Goal: Obtain resource: Obtain resource

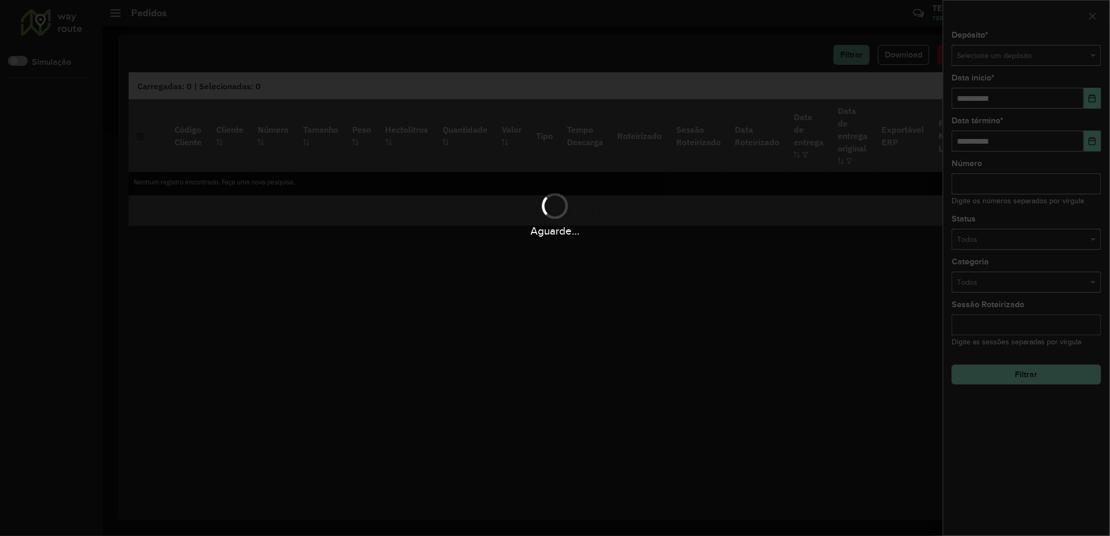
click at [979, 51] on div "Aguarde..." at bounding box center [555, 268] width 1110 height 536
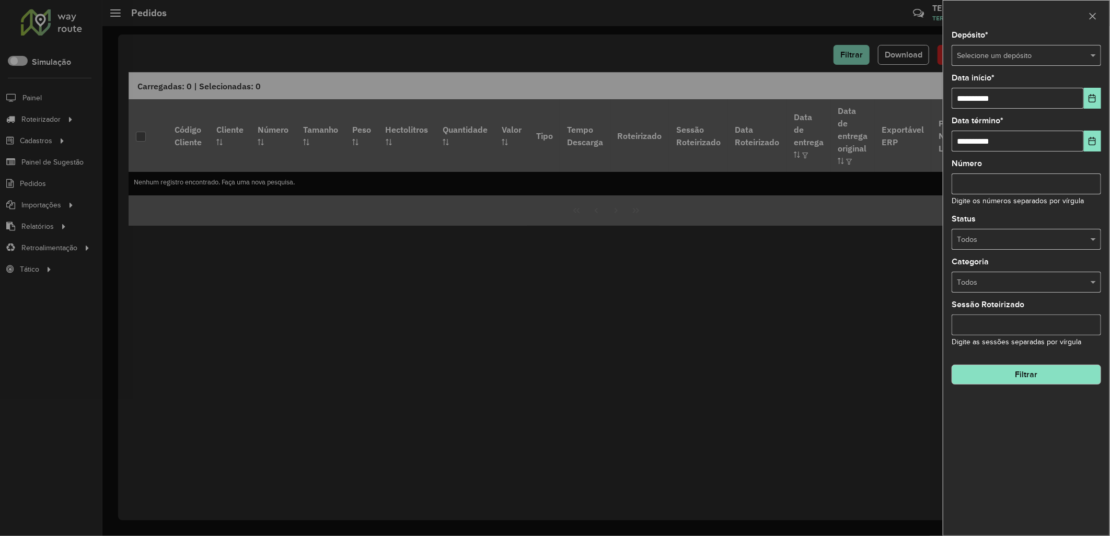
click at [988, 54] on input "text" at bounding box center [1016, 56] width 118 height 12
click at [1040, 116] on div "Dibrasa - Viana" at bounding box center [1027, 118] width 148 height 17
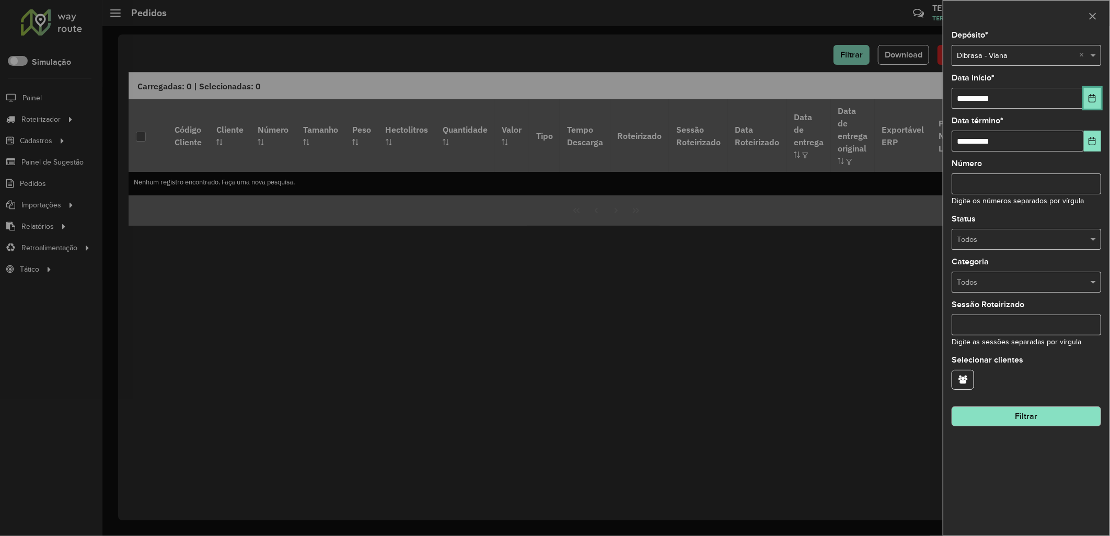
click at [1084, 100] on button "Choose Date" at bounding box center [1092, 98] width 17 height 21
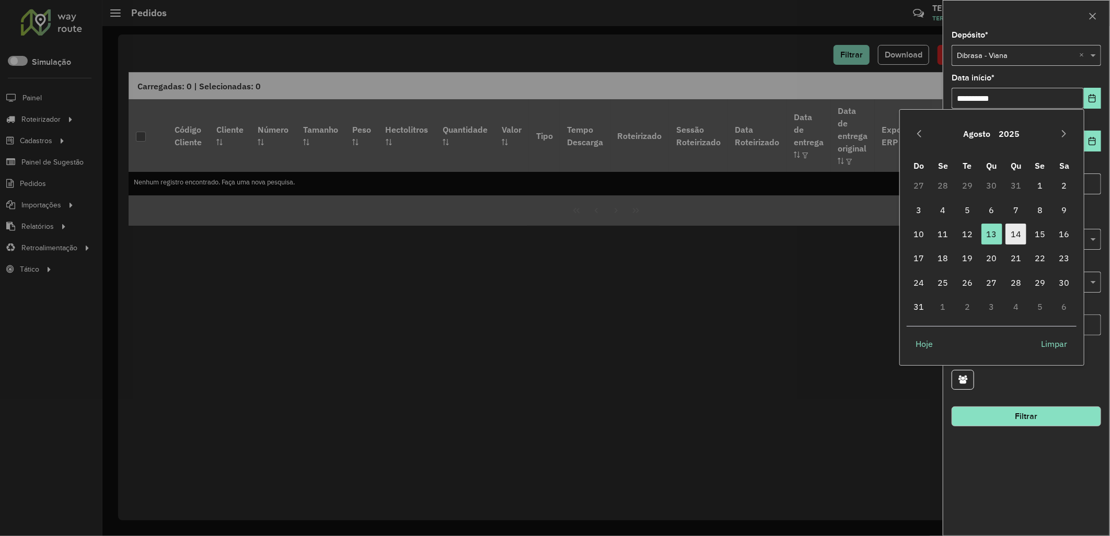
click at [1014, 233] on span "14" at bounding box center [1016, 234] width 21 height 21
type input "**********"
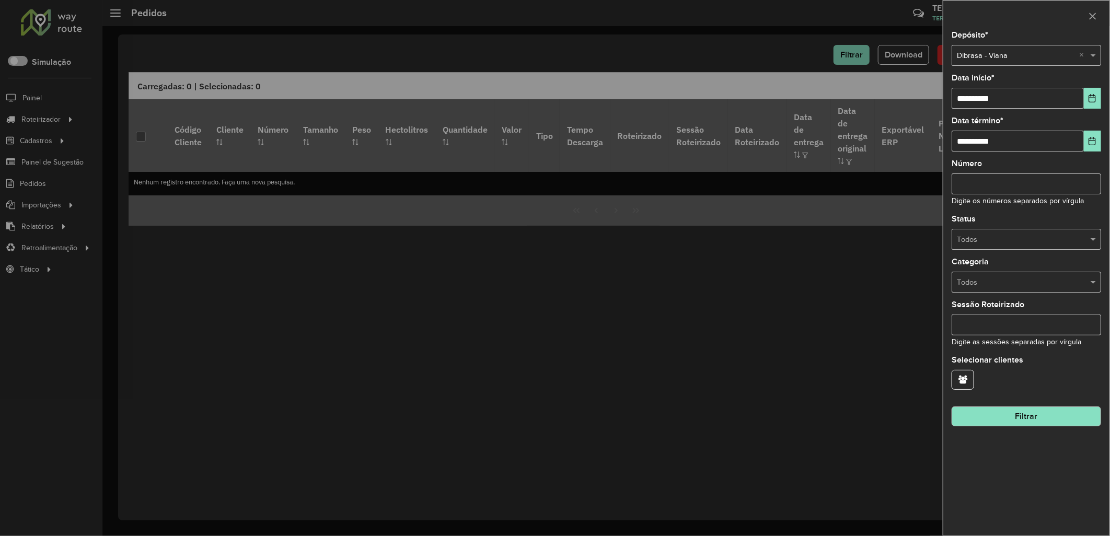
click at [987, 422] on button "Filtrar" at bounding box center [1027, 417] width 150 height 20
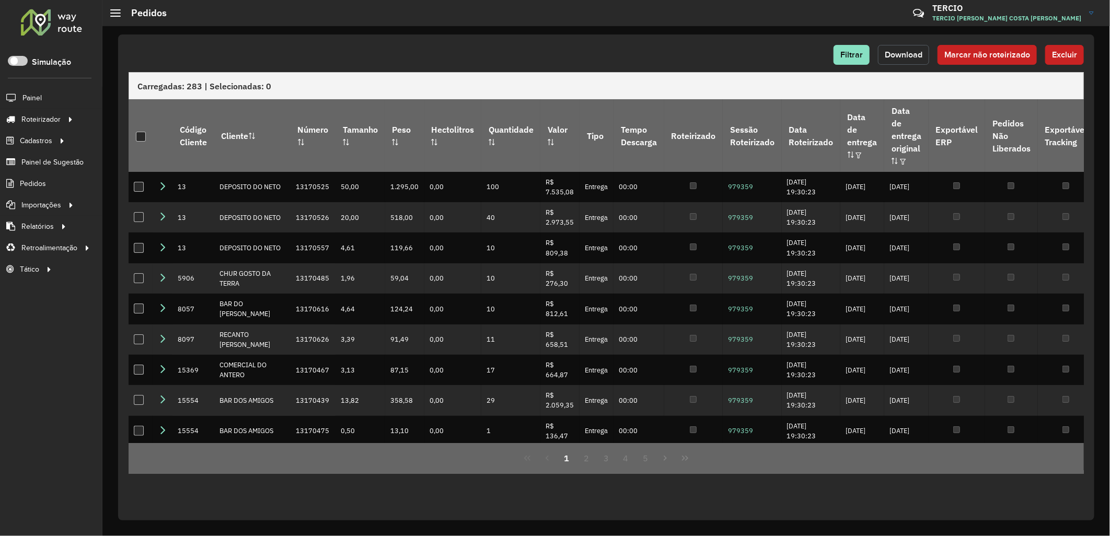
click at [900, 59] on button "Download" at bounding box center [903, 55] width 51 height 20
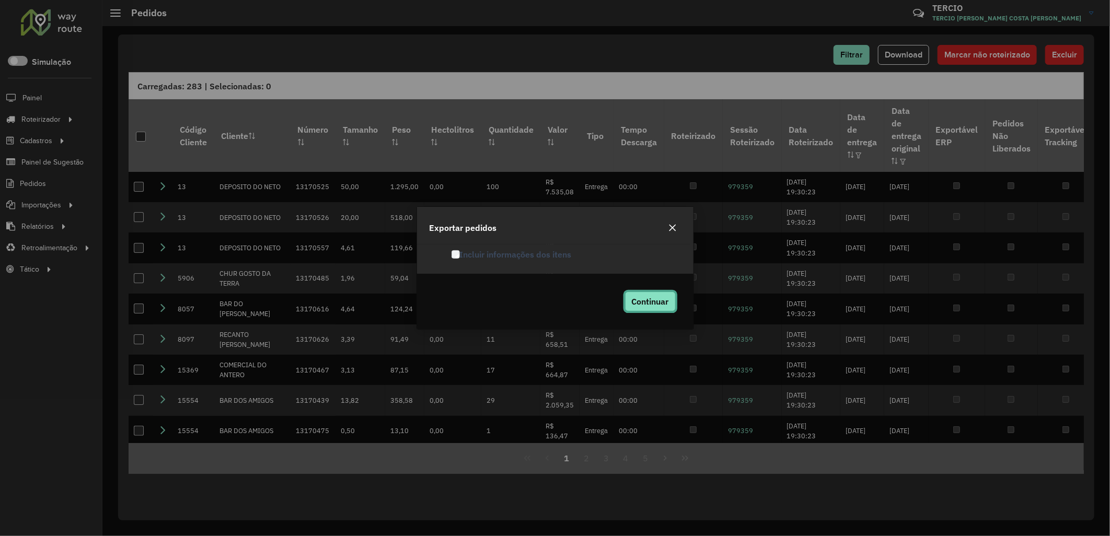
click at [652, 311] on button "Continuar" at bounding box center [650, 302] width 51 height 20
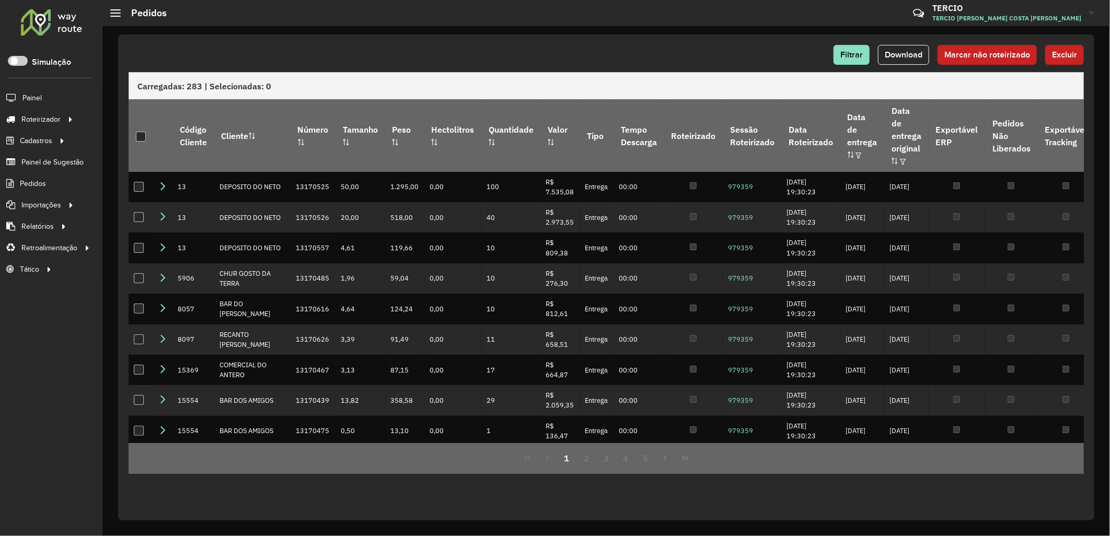
click at [727, 81] on div "Carregadas: 283 | Selecionadas: 0" at bounding box center [607, 85] width 956 height 27
click at [856, 65] on div "Filtrar Download Marcar não roteirizado Excluir" at bounding box center [607, 58] width 956 height 27
click at [855, 64] on button "Filtrar" at bounding box center [852, 55] width 36 height 20
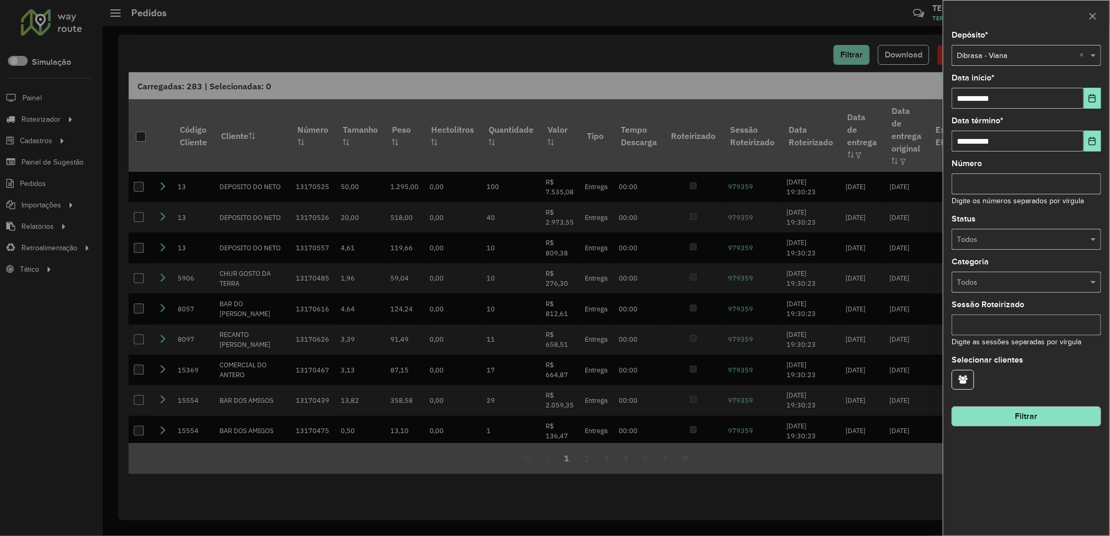
click at [985, 251] on div "**********" at bounding box center [1027, 283] width 166 height 504
click at [983, 246] on div "Todos" at bounding box center [1027, 239] width 150 height 21
drag, startPoint x: 1000, startPoint y: 277, endPoint x: 1018, endPoint y: 280, distance: 18.0
click at [1018, 280] on div "Roteirizado Não roteirizado" at bounding box center [1027, 278] width 148 height 33
click at [1018, 280] on div "Não roteirizado" at bounding box center [1027, 287] width 148 height 17
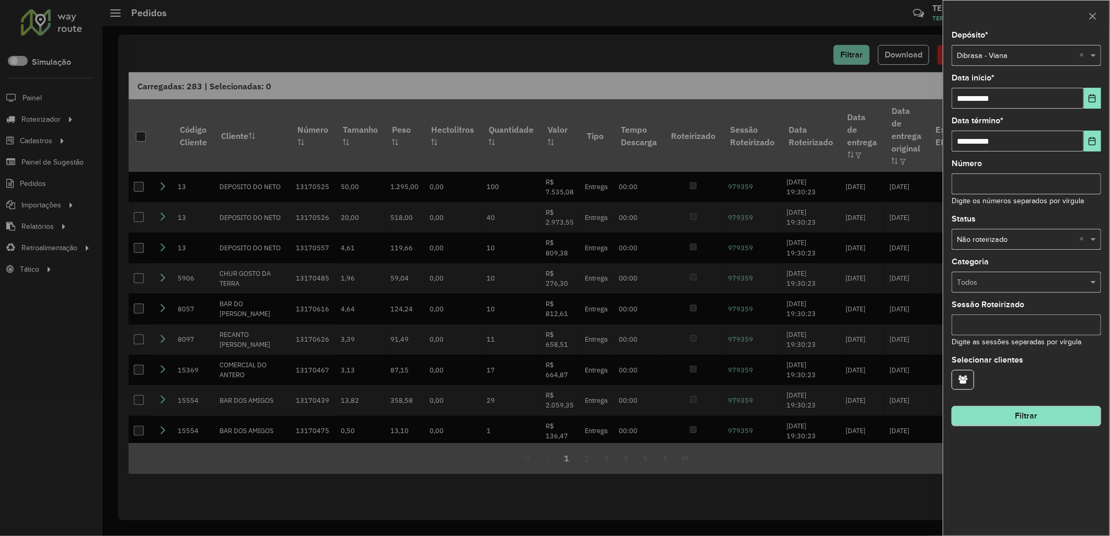
drag, startPoint x: 1002, startPoint y: 434, endPoint x: 1004, endPoint y: 423, distance: 10.7
click at [1004, 430] on div "**********" at bounding box center [1027, 283] width 166 height 504
drag, startPoint x: 1004, startPoint y: 423, endPoint x: 983, endPoint y: 416, distance: 22.6
click at [1000, 422] on button "Filtrar" at bounding box center [1027, 417] width 150 height 20
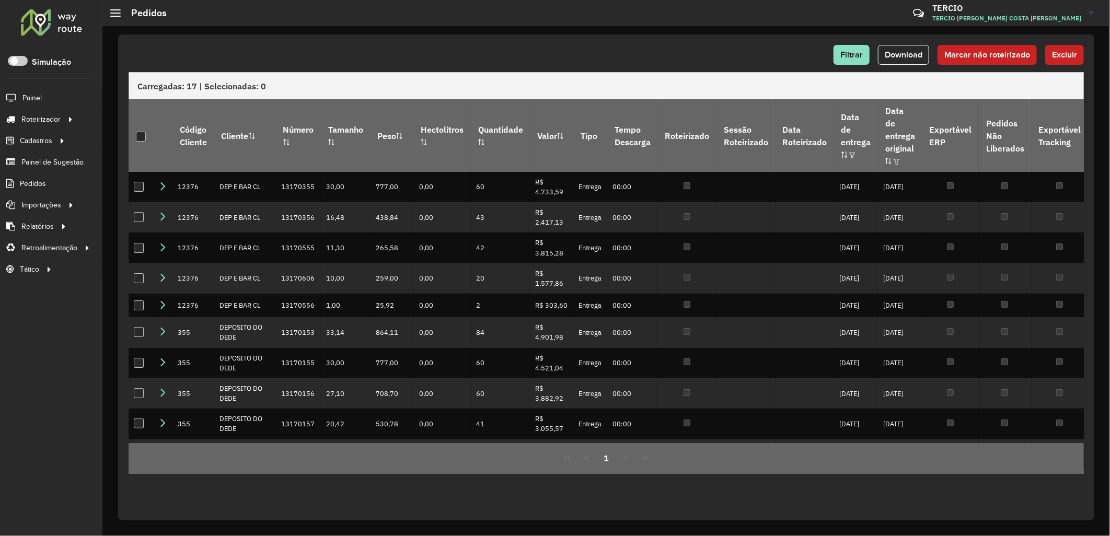
click at [896, 56] on span "Download" at bounding box center [904, 54] width 38 height 9
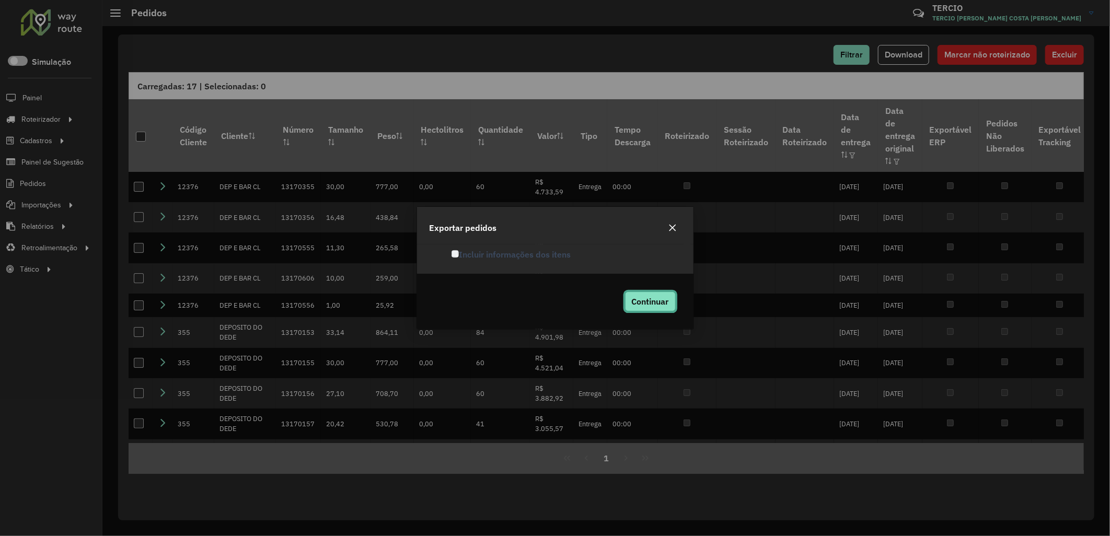
click at [629, 309] on button "Continuar" at bounding box center [650, 302] width 51 height 20
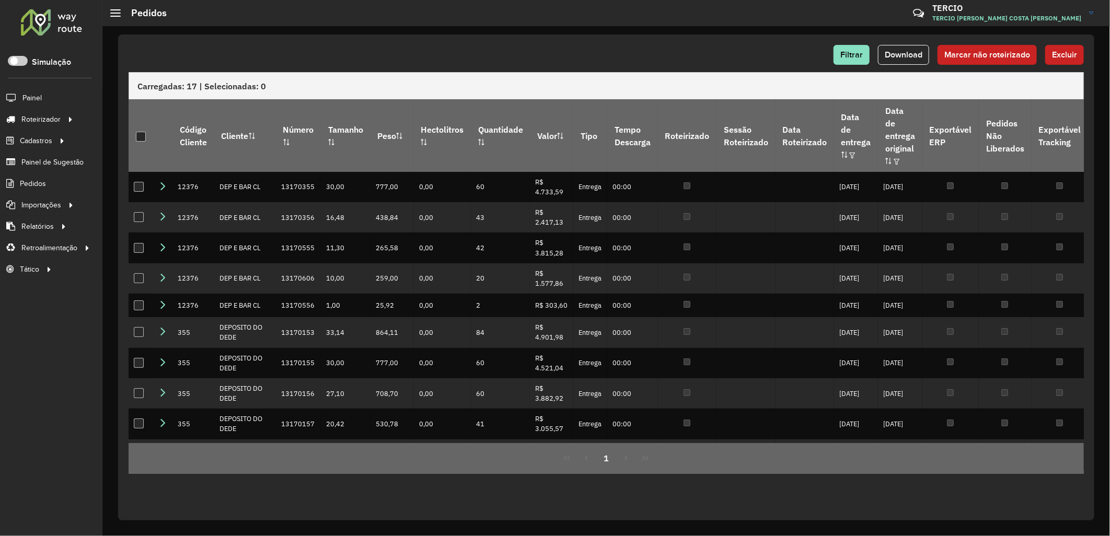
click at [297, 59] on div "Filtrar Download Marcar não roteirizado Excluir" at bounding box center [607, 55] width 956 height 20
click at [840, 66] on div "Filtrar Download Marcar não roteirizado Excluir" at bounding box center [607, 58] width 956 height 27
click at [866, 53] on button "Filtrar" at bounding box center [852, 55] width 36 height 20
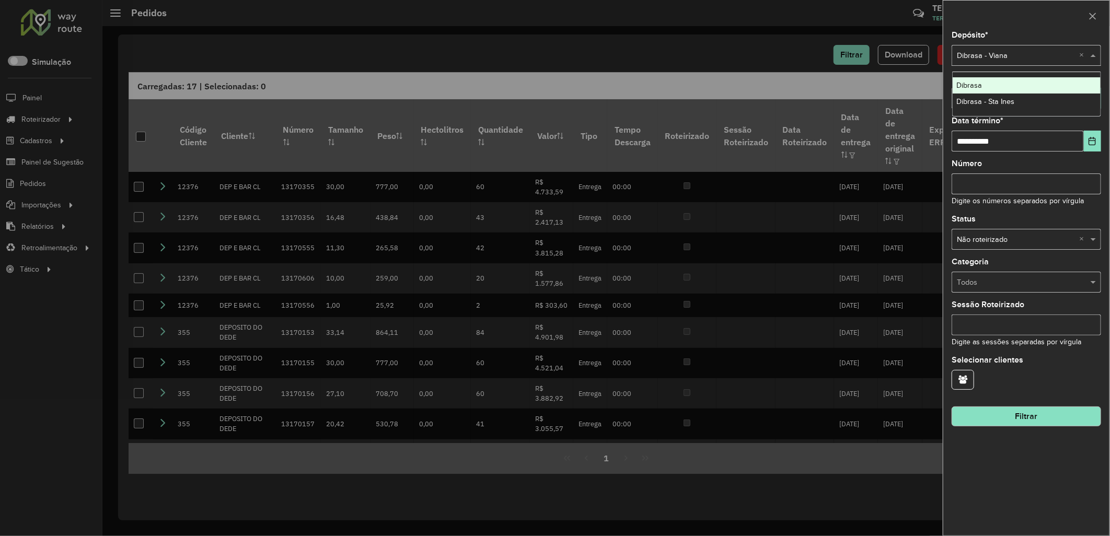
click at [985, 64] on div "Selecione um depósito × Dibrasa - Viana ×" at bounding box center [1027, 55] width 150 height 21
click at [1025, 106] on div "Dibrasa - Sta Ines" at bounding box center [1027, 102] width 148 height 17
click at [1011, 416] on button "Filtrar" at bounding box center [1027, 417] width 150 height 20
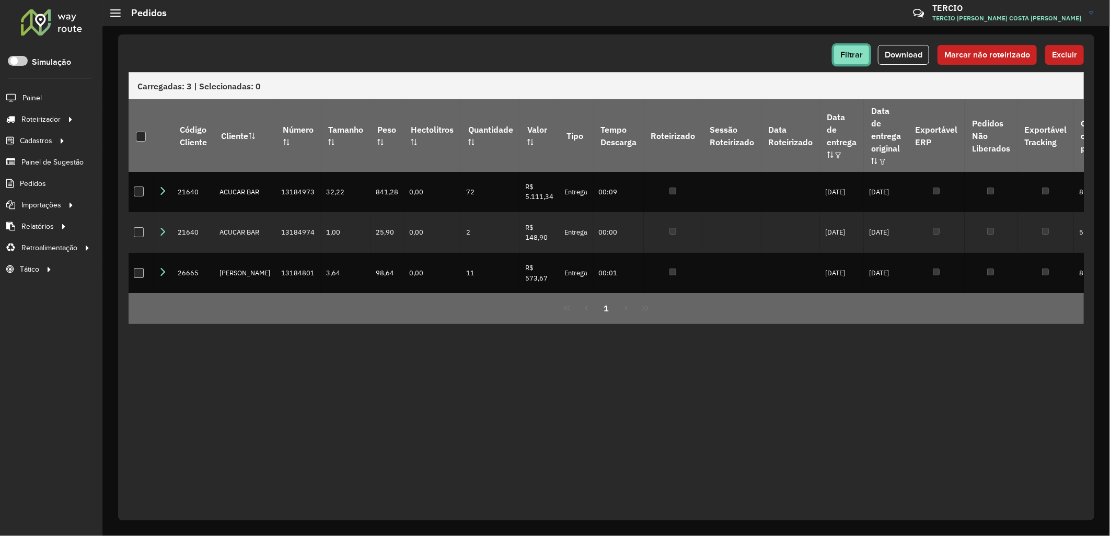
click at [847, 58] on span "Filtrar" at bounding box center [852, 54] width 22 height 9
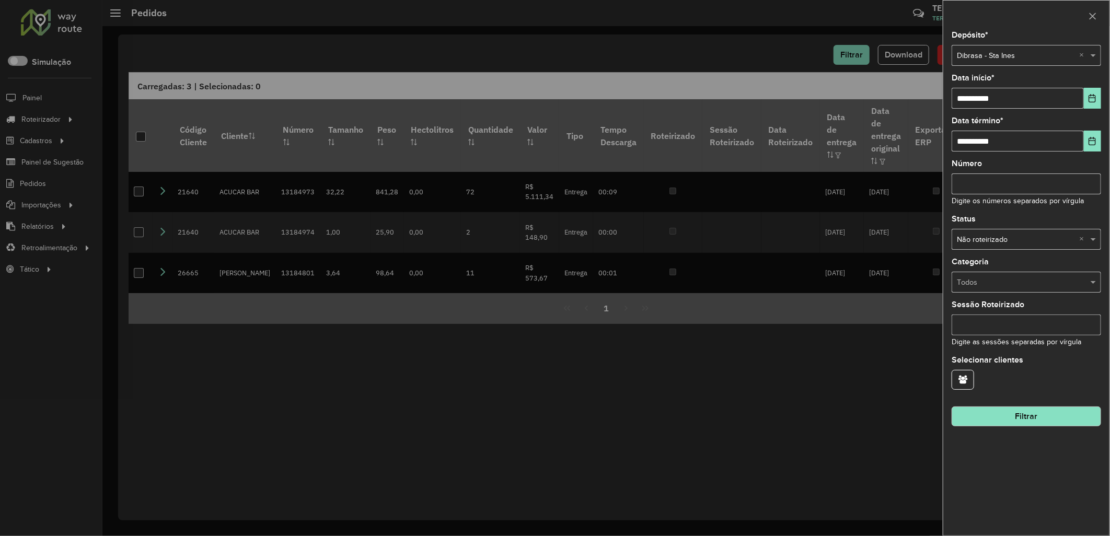
click at [824, 58] on div at bounding box center [555, 268] width 1110 height 536
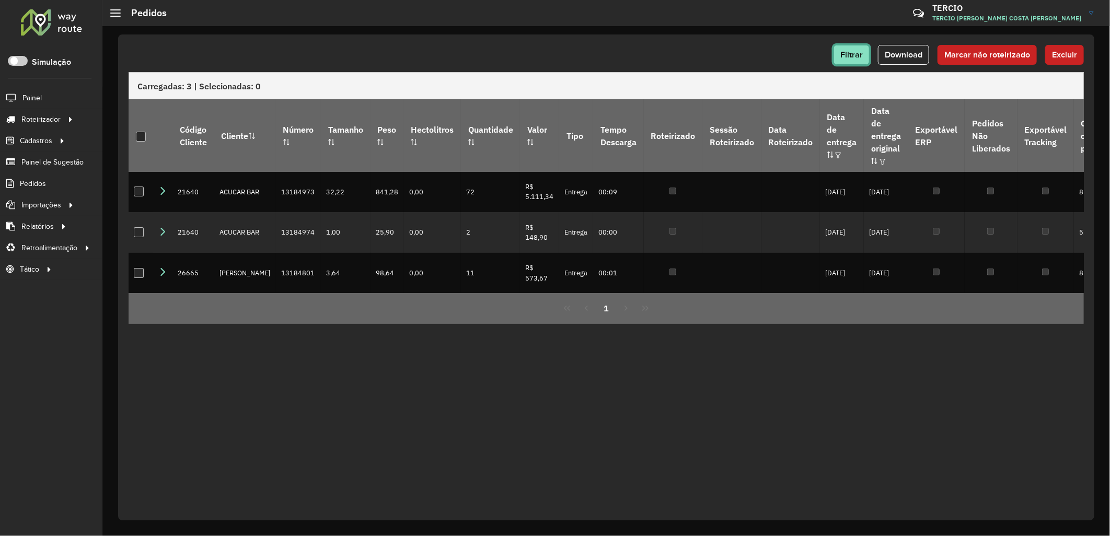
click at [853, 58] on span "Filtrar" at bounding box center [852, 54] width 22 height 9
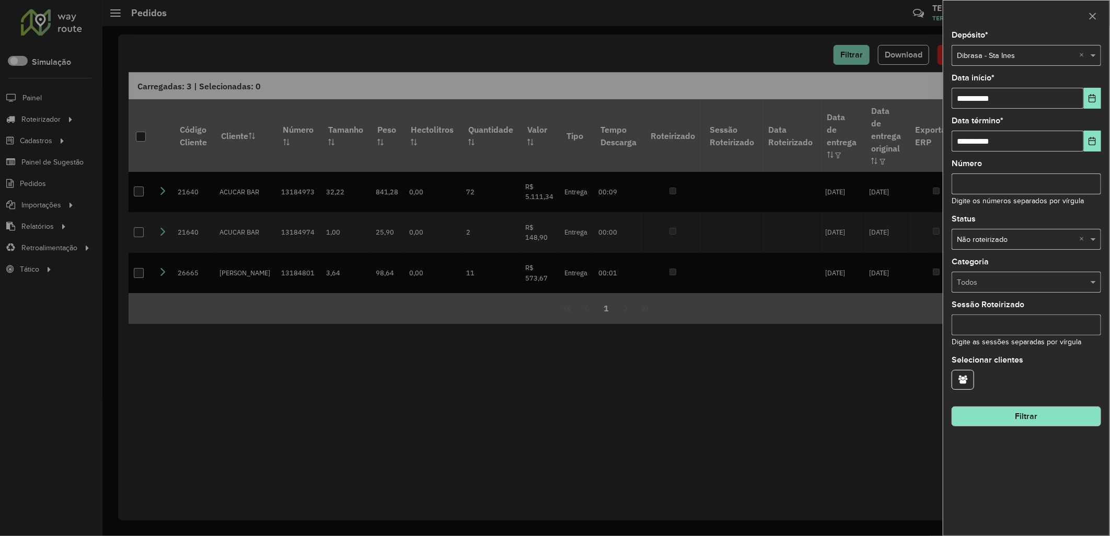
click at [748, 75] on div at bounding box center [555, 268] width 1110 height 536
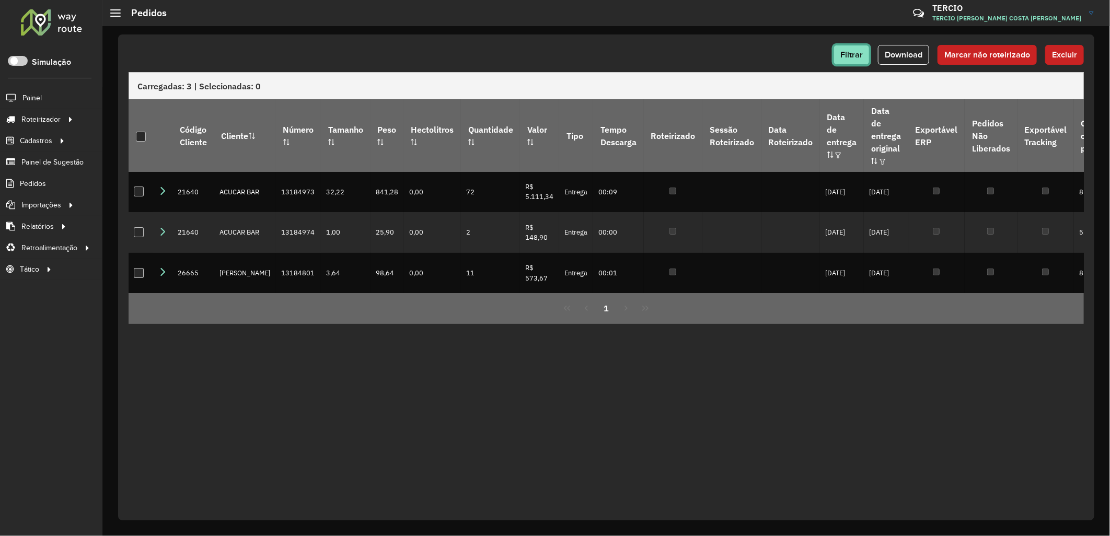
click at [854, 62] on button "Filtrar" at bounding box center [852, 55] width 36 height 20
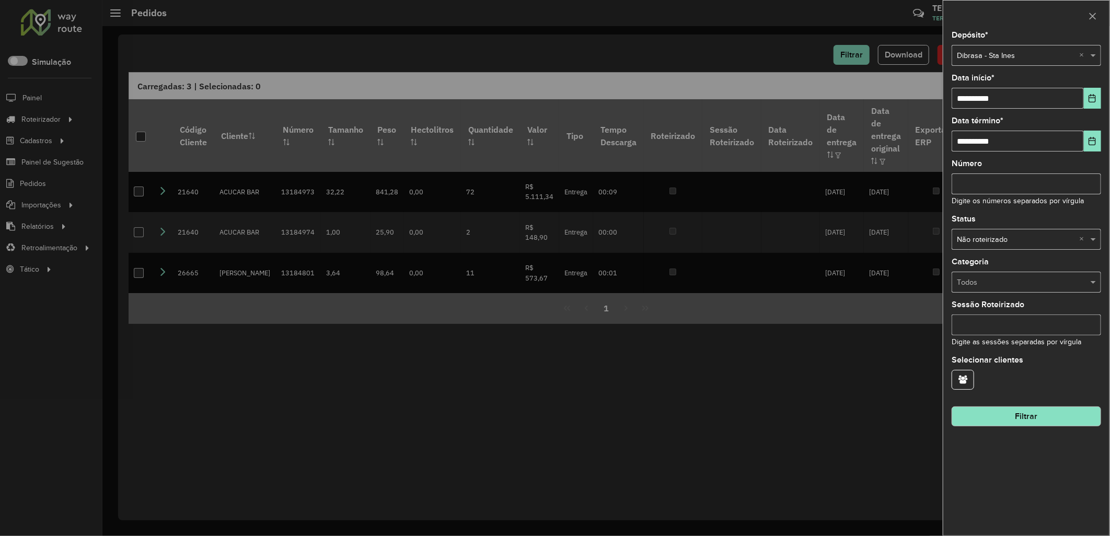
click at [980, 59] on input "text" at bounding box center [1016, 56] width 118 height 12
click at [1042, 84] on div "Dibrasa" at bounding box center [1027, 85] width 148 height 17
click at [1026, 401] on hb-field-button "Filtrar" at bounding box center [1027, 412] width 150 height 28
click at [1039, 415] on button "Filtrar" at bounding box center [1027, 417] width 150 height 20
